Goal: Download file/media

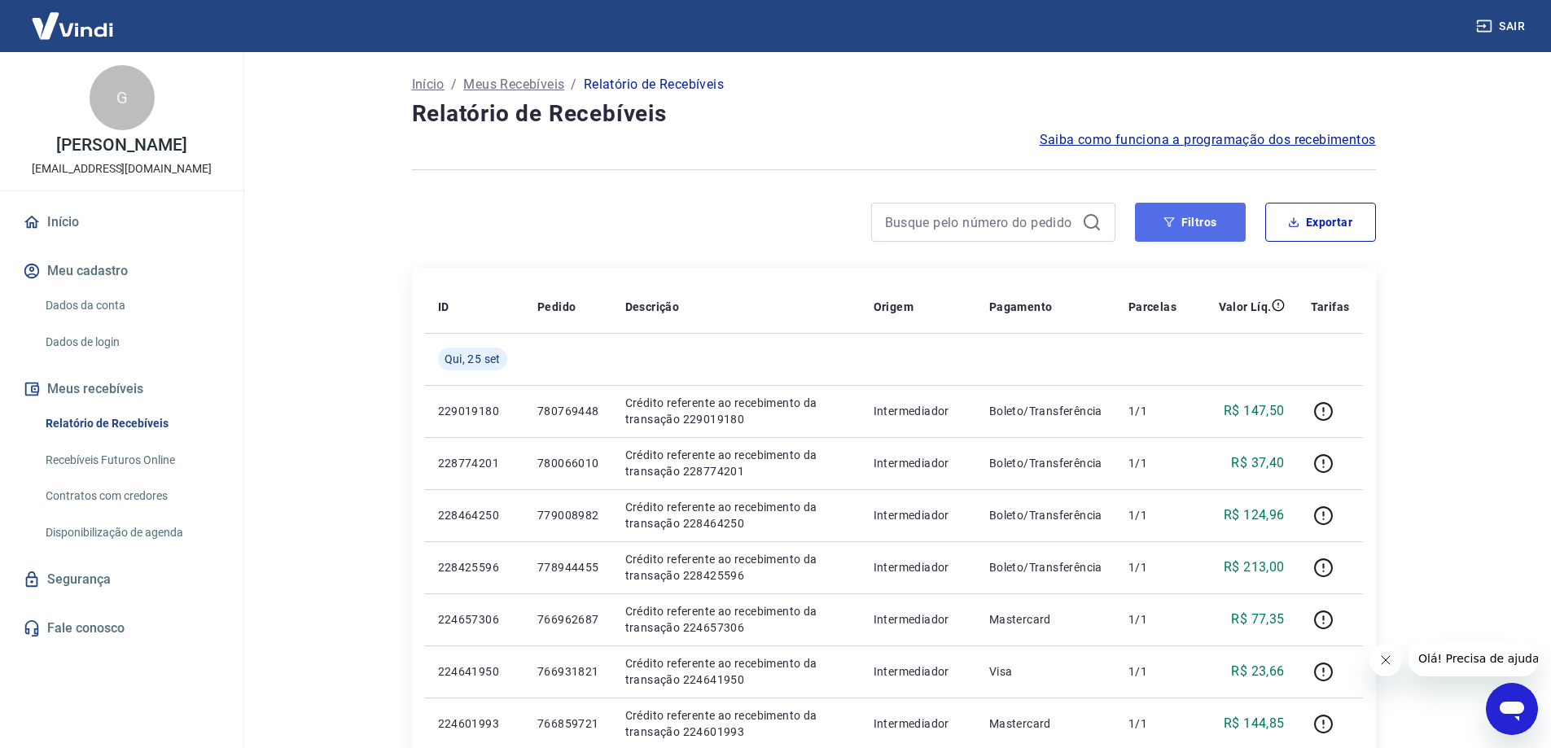
click at [1202, 229] on button "Filtros" at bounding box center [1190, 222] width 111 height 39
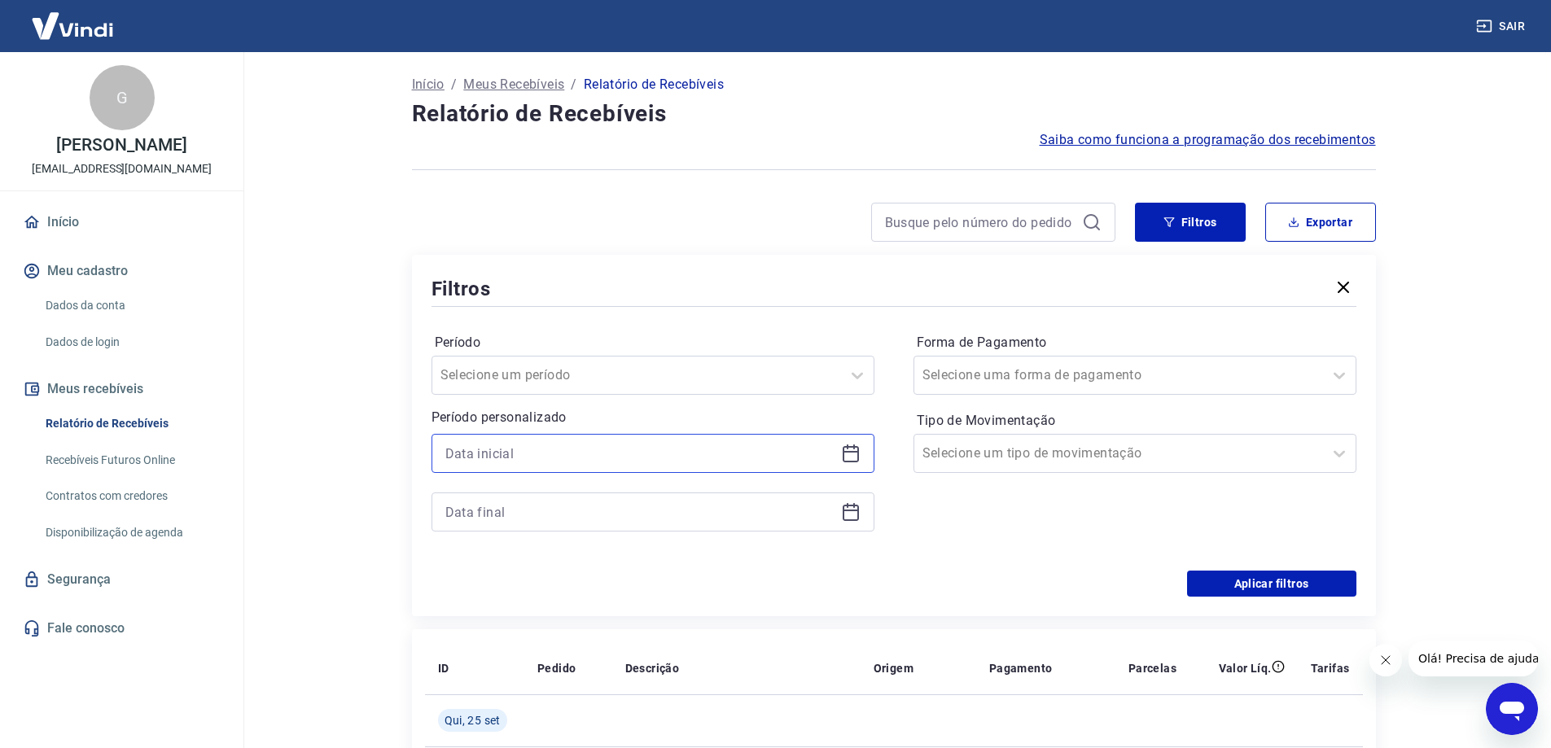
click at [472, 458] on input at bounding box center [639, 453] width 389 height 24
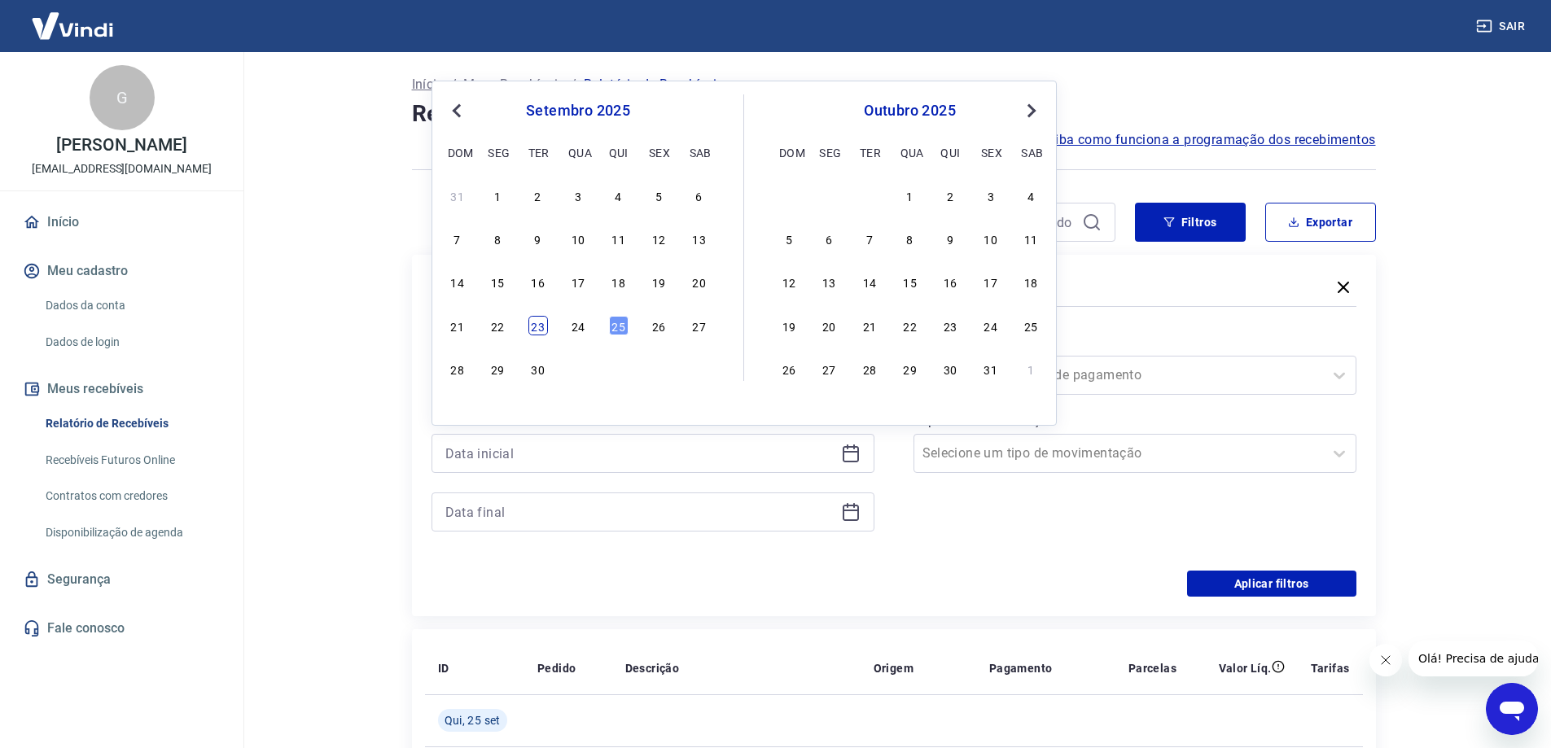
click at [541, 331] on div "23" at bounding box center [538, 326] width 20 height 20
type input "[DATE]"
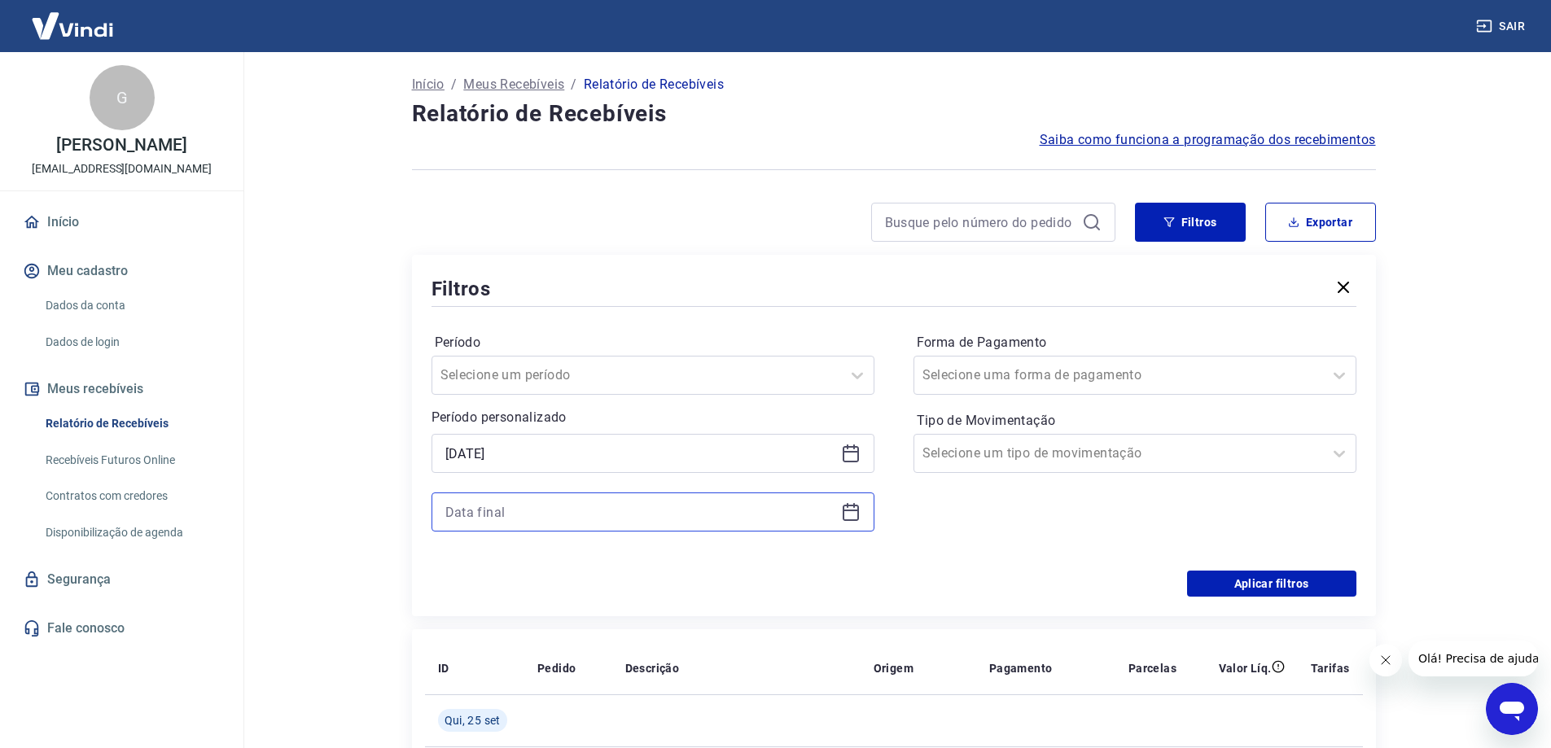
click at [517, 501] on input at bounding box center [639, 512] width 389 height 24
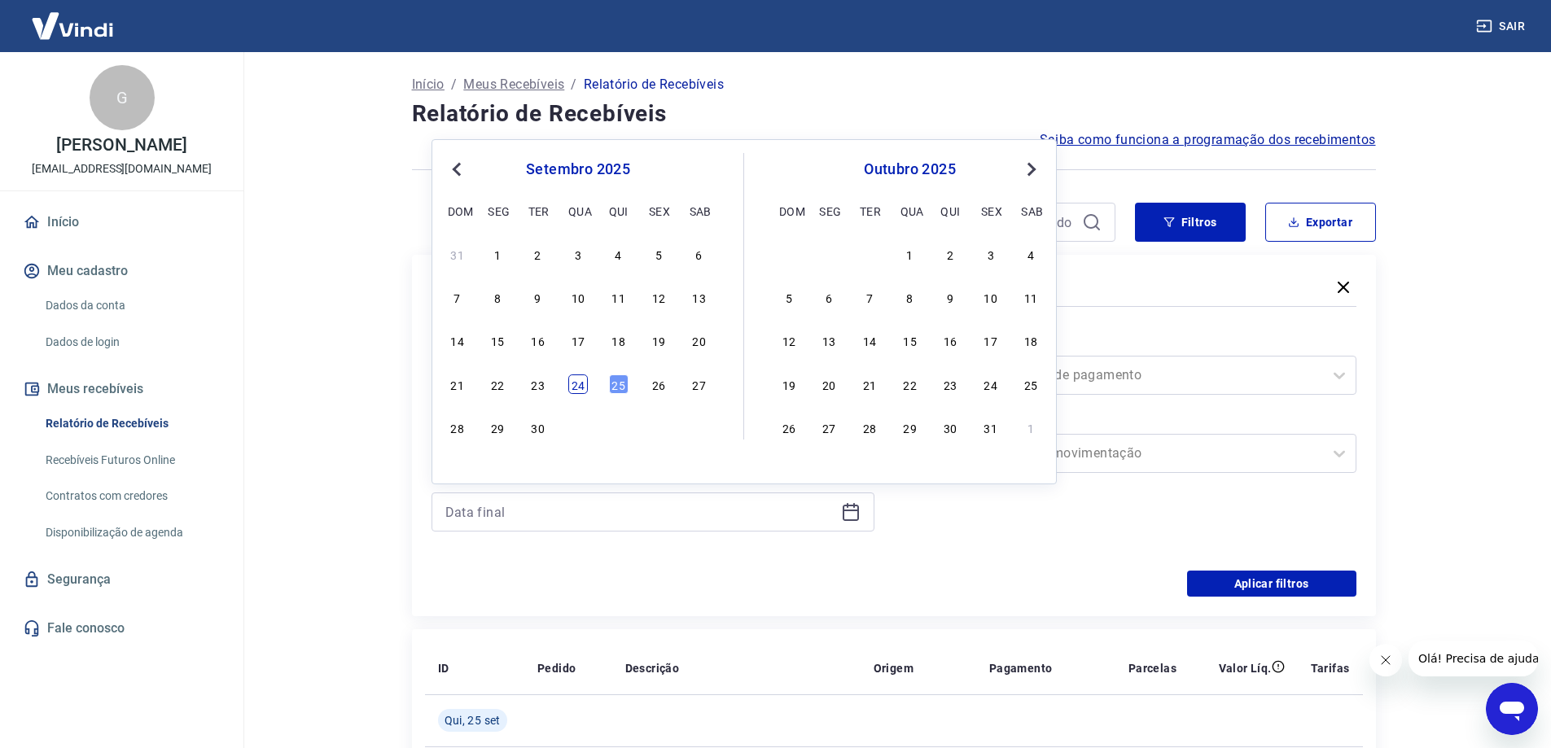
click at [570, 385] on div "24" at bounding box center [578, 384] width 20 height 20
type input "[DATE]"
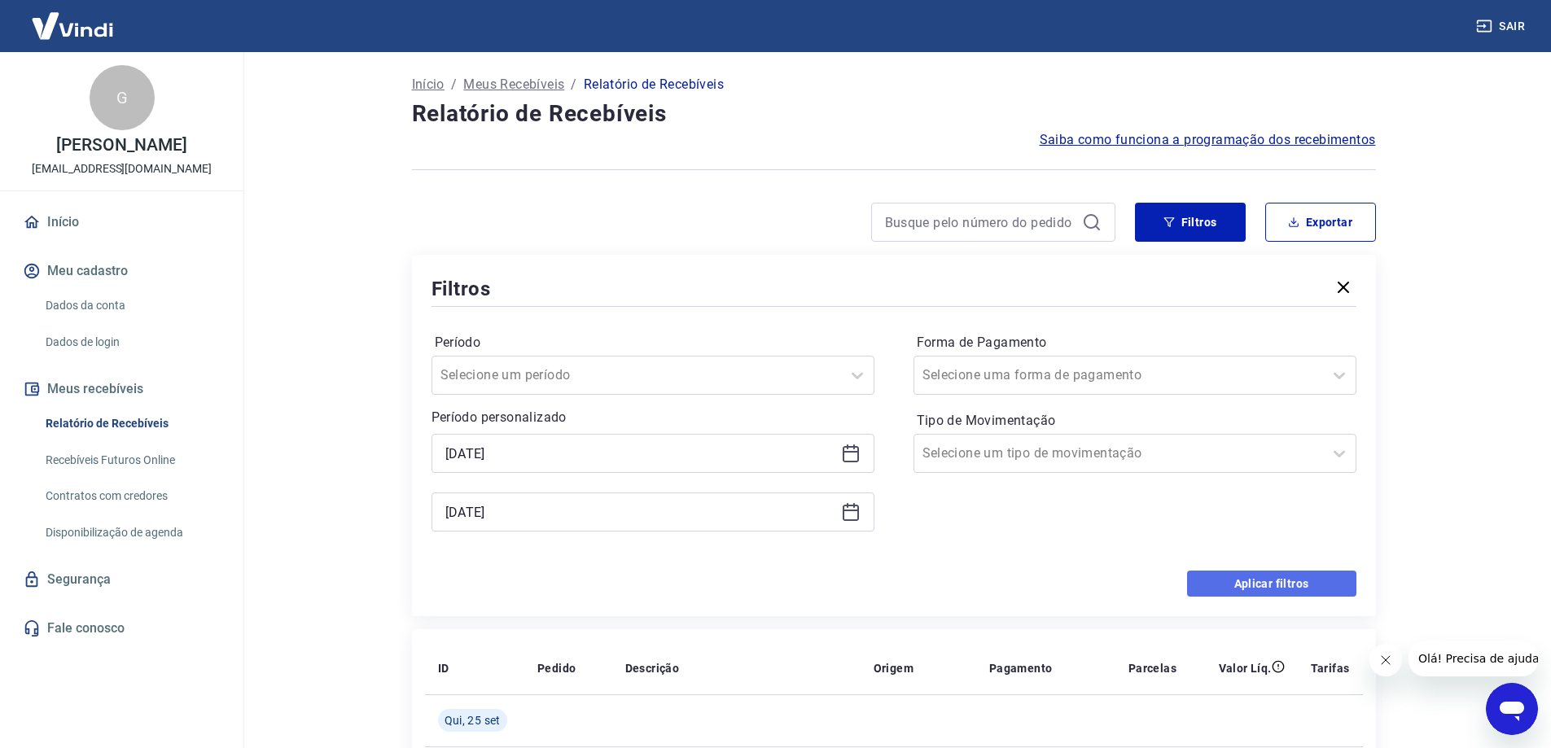
click at [1259, 580] on button "Aplicar filtros" at bounding box center [1271, 584] width 169 height 26
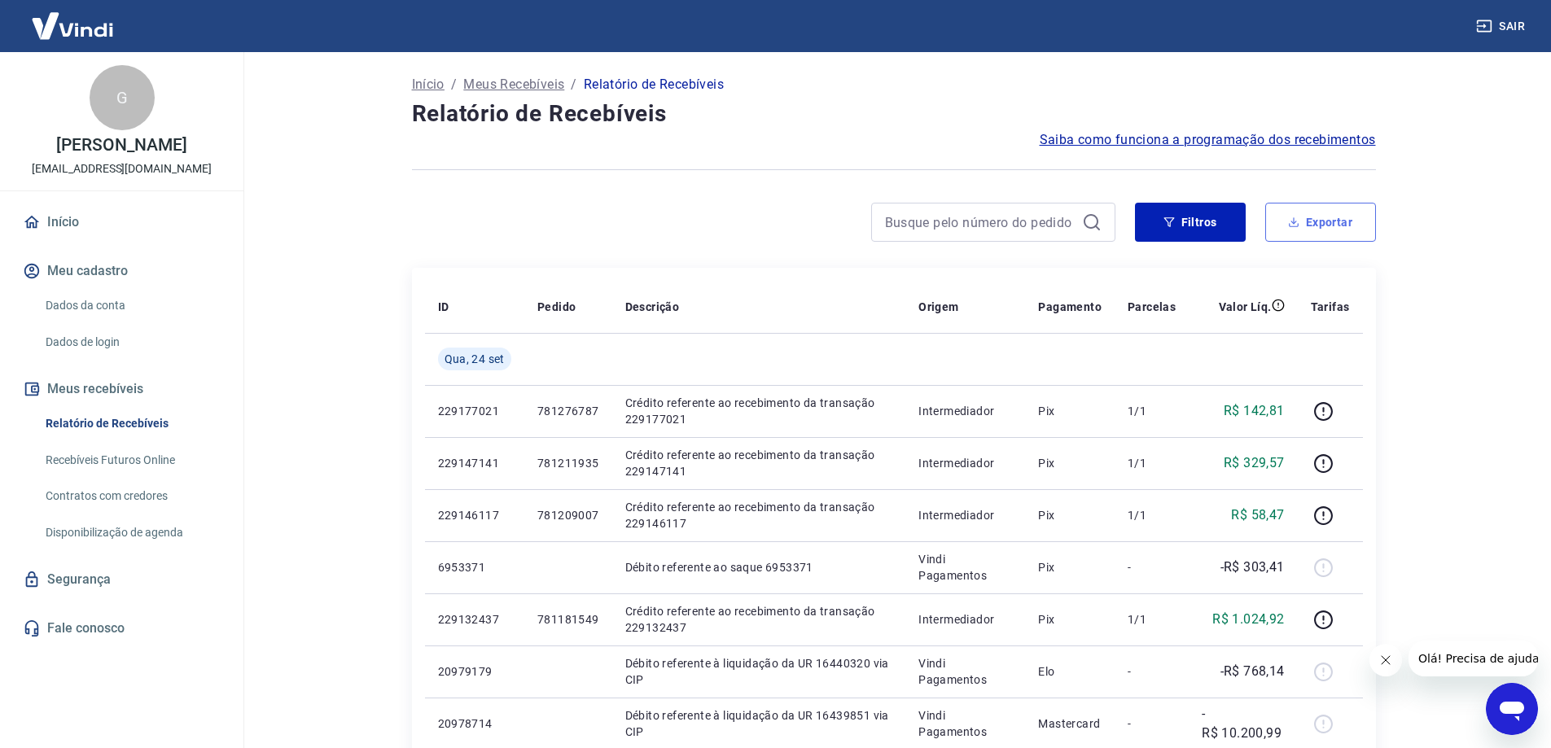
click at [1338, 226] on button "Exportar" at bounding box center [1320, 222] width 111 height 39
type input "[DATE]"
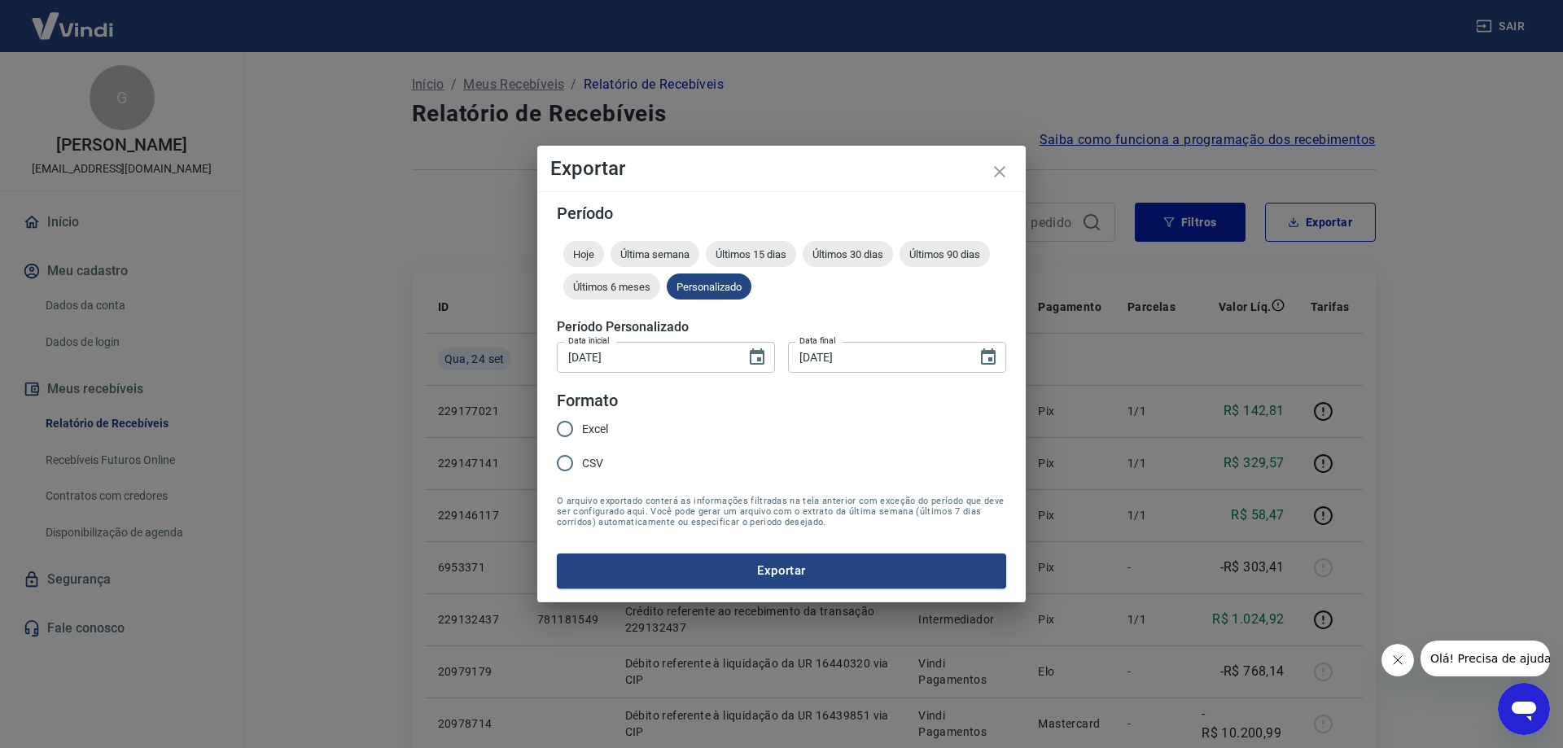
click at [607, 428] on span "Excel" at bounding box center [595, 429] width 26 height 17
click at [582, 428] on input "Excel" at bounding box center [565, 429] width 34 height 34
radio input "true"
click at [632, 569] on button "Exportar" at bounding box center [781, 571] width 449 height 34
